Goal: Information Seeking & Learning: Learn about a topic

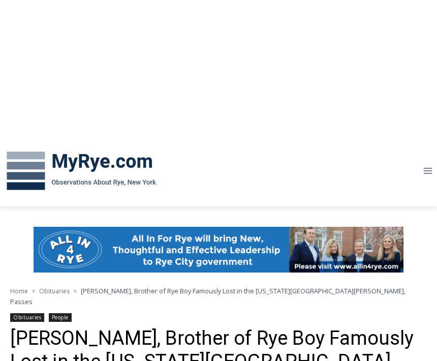
scroll to position [614, 70]
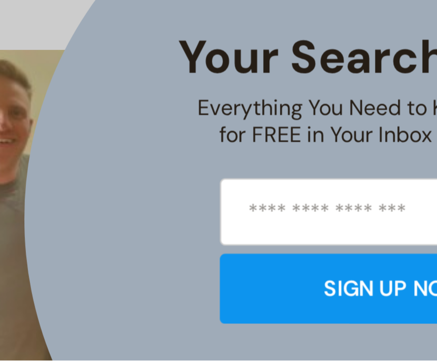
click at [15, 20] on div "Your Search is Over Everything You Need to Know About Rye for FREE in Your Inbo…" at bounding box center [218, 180] width 437 height 361
click at [15, 19] on div "Your Search is Over Everything You Need to Know About Rye for FREE in Your Inbo…" at bounding box center [218, 180] width 437 height 361
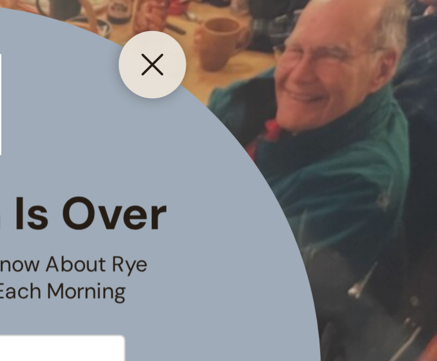
scroll to position [0, 0]
click at [290, 186] on icon "Close" at bounding box center [294, 190] width 9 height 9
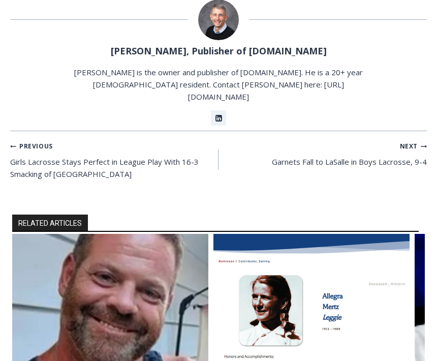
scroll to position [1098, 0]
click at [322, 234] on img "2 of 6" at bounding box center [311, 299] width 196 height 131
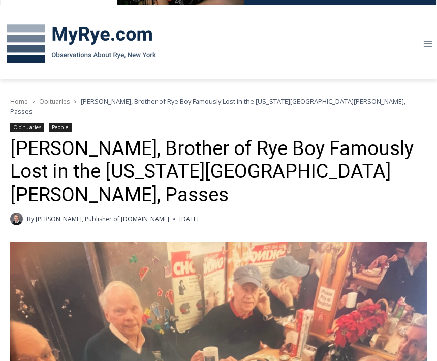
scroll to position [127, 0]
click at [40, 123] on link "Obituaries" at bounding box center [27, 127] width 34 height 9
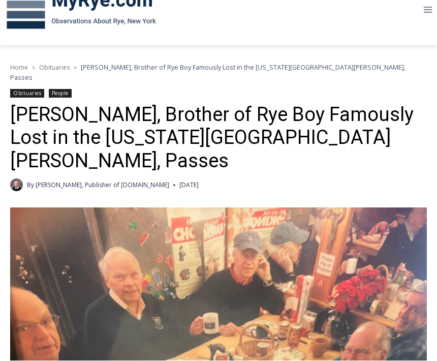
scroll to position [161, 0]
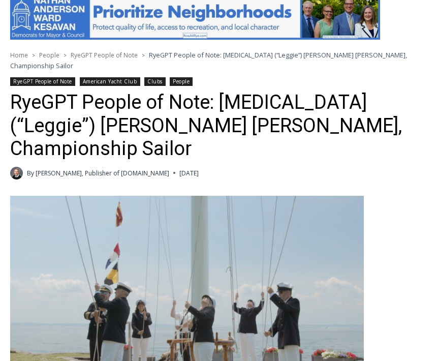
scroll to position [221, 0]
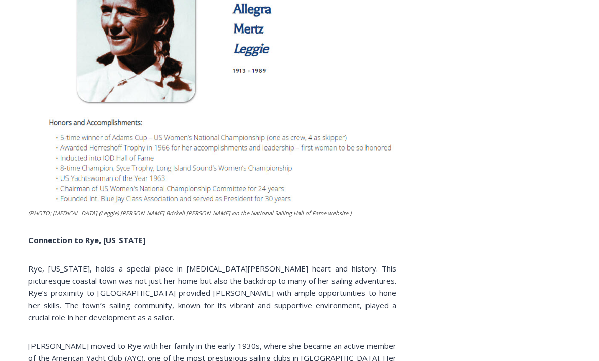
scroll to position [1304, 0]
